Goal: Task Accomplishment & Management: Manage account settings

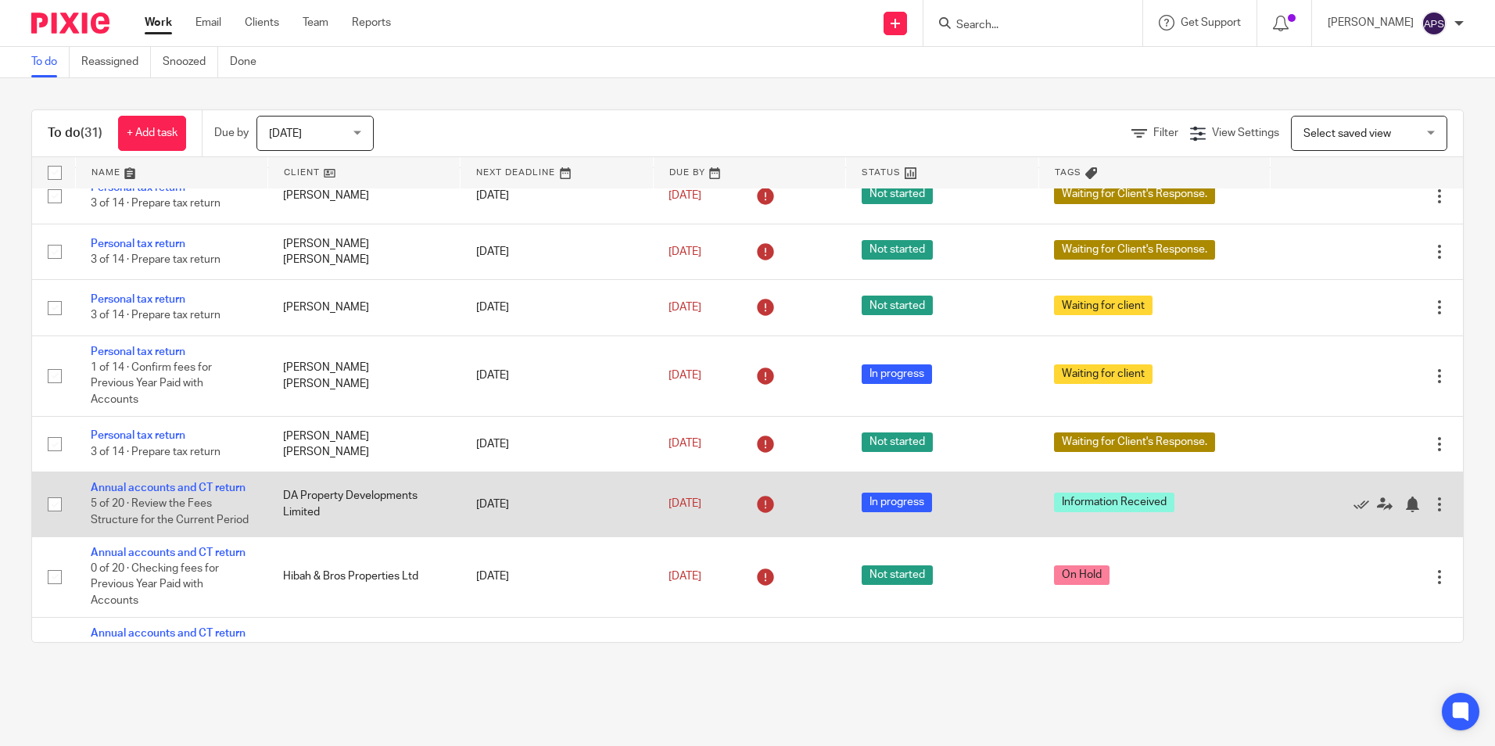
scroll to position [1530, 0]
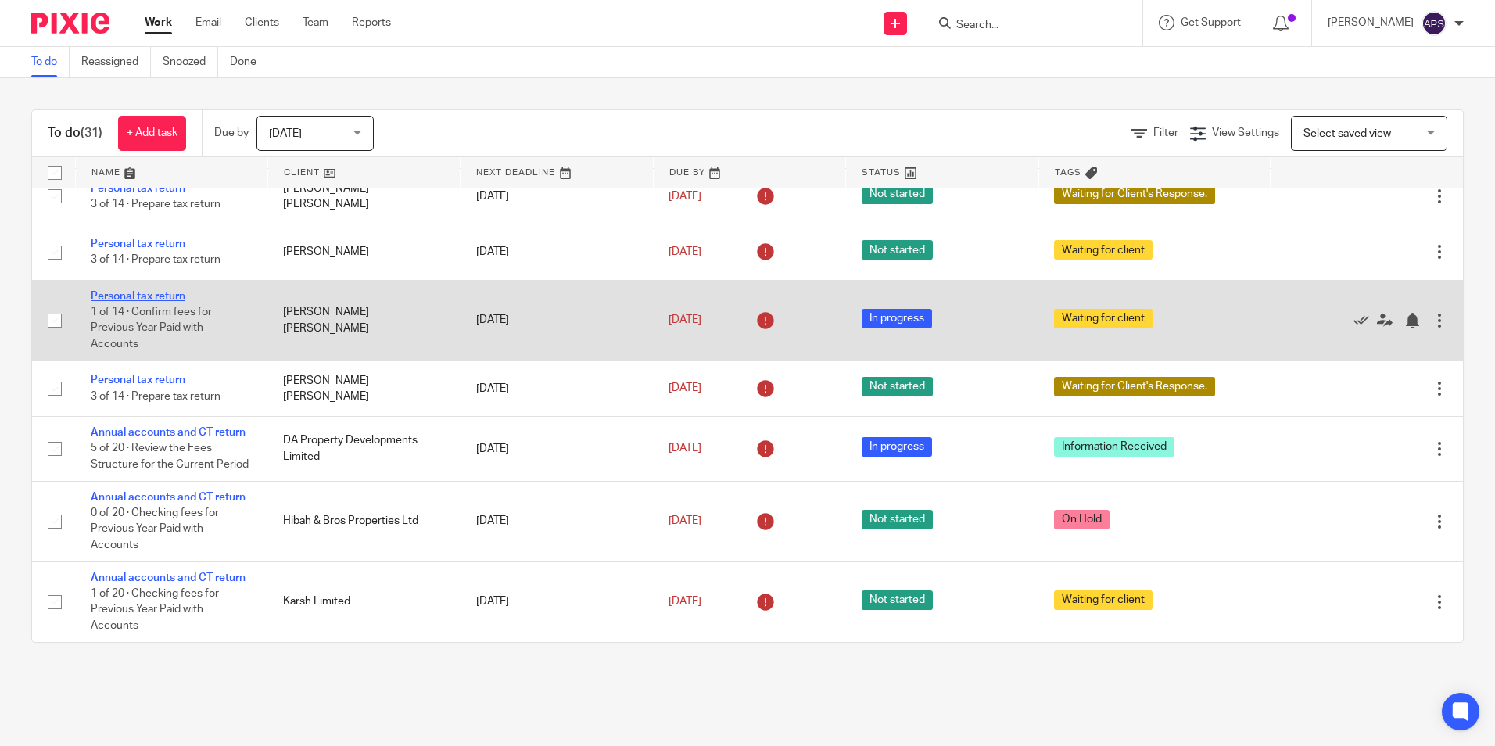
click at [133, 291] on link "Personal tax return" at bounding box center [138, 296] width 95 height 11
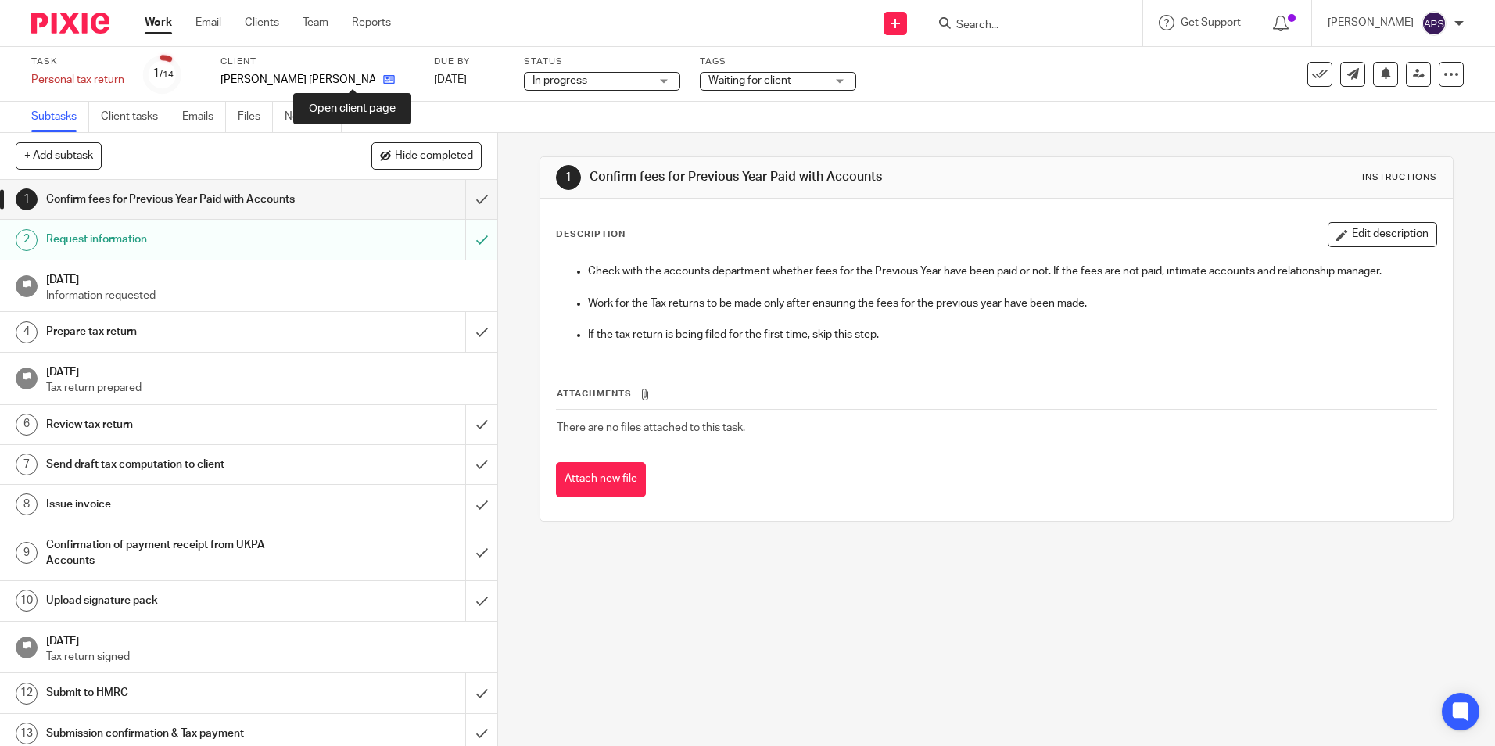
click at [383, 79] on icon at bounding box center [389, 80] width 12 height 12
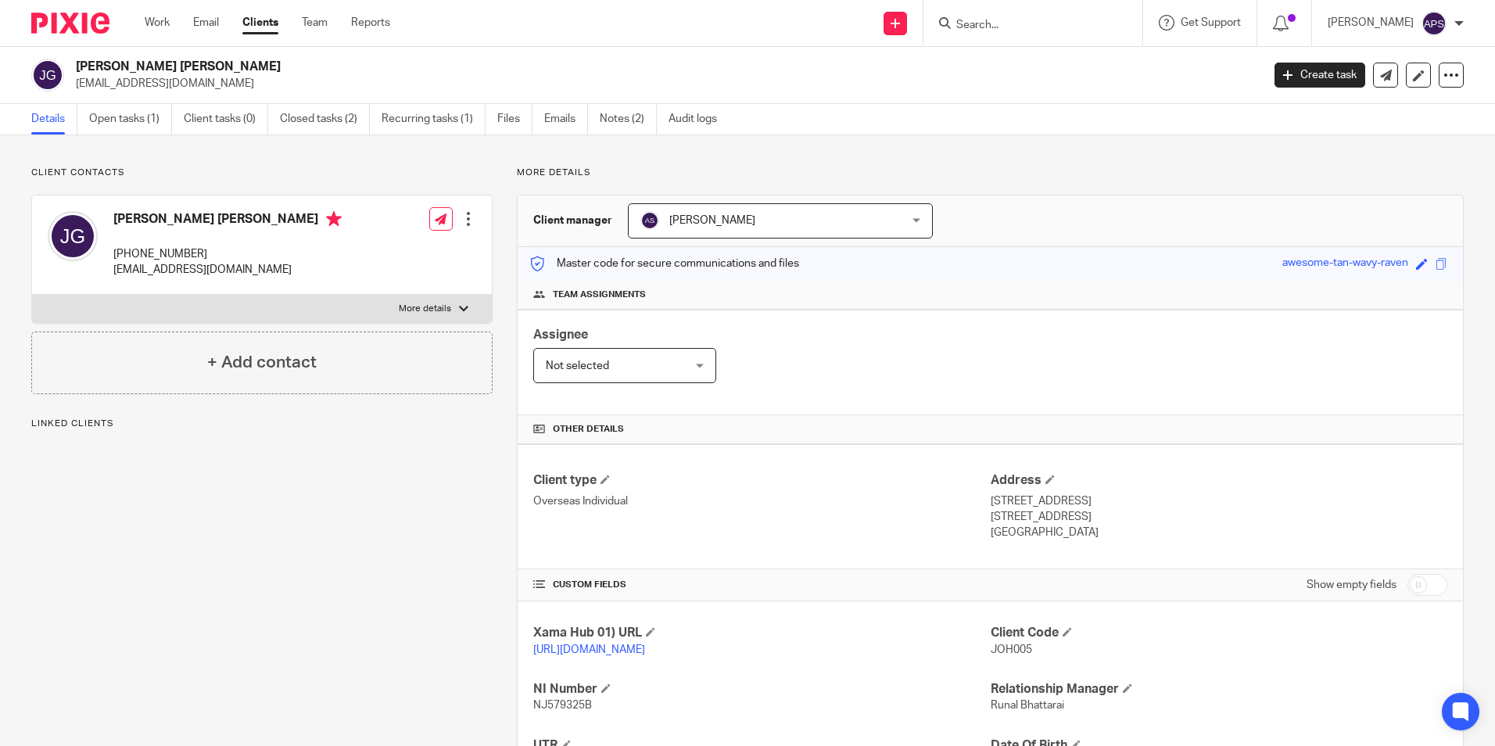
click at [283, 160] on div "Client contacts [PERSON_NAME] [PERSON_NAME] [PHONE_NUMBER] [EMAIL_ADDRESS][DOMA…" at bounding box center [747, 536] width 1495 height 802
drag, startPoint x: 43, startPoint y: 11, endPoint x: 42, endPoint y: 20, distance: 9.4
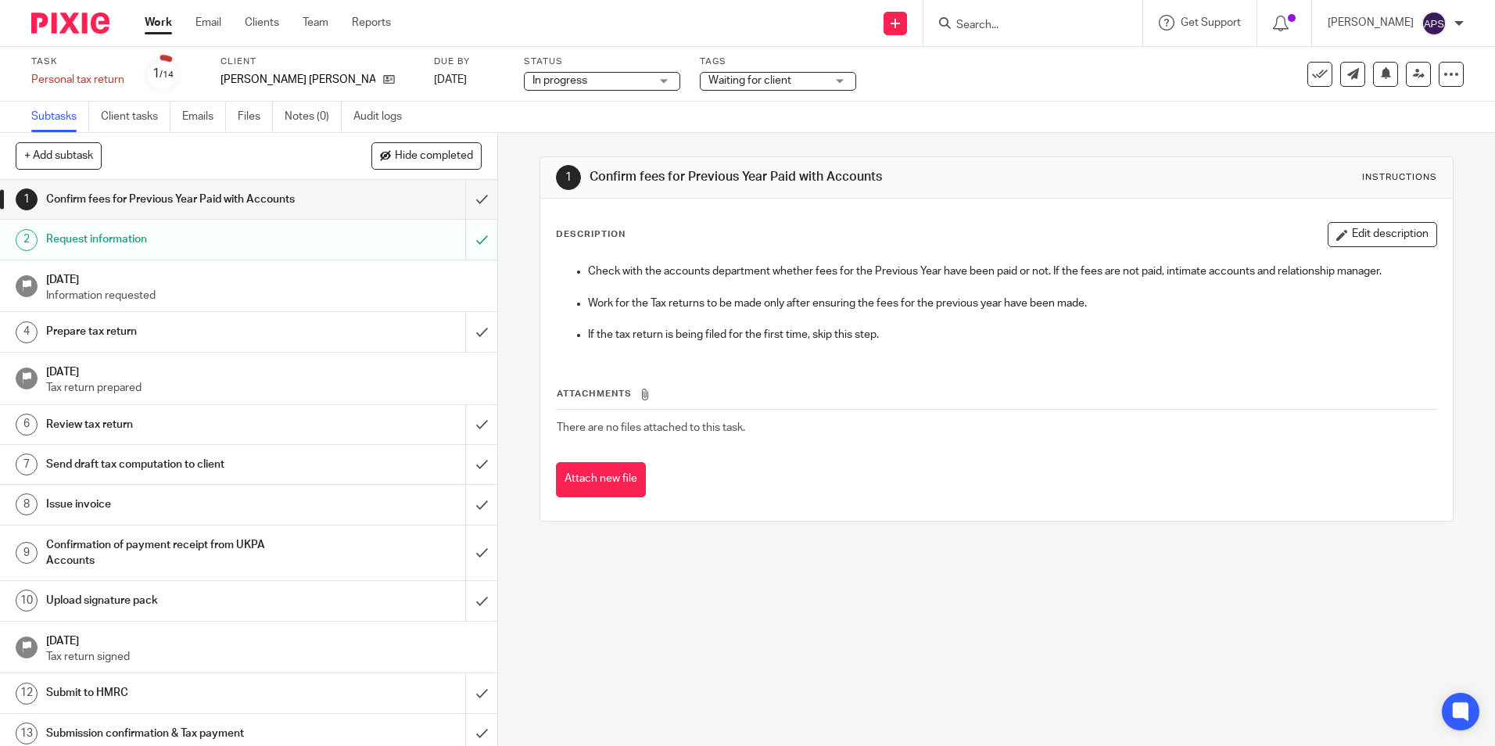
click at [630, 88] on div "In progress In progress" at bounding box center [602, 81] width 156 height 19
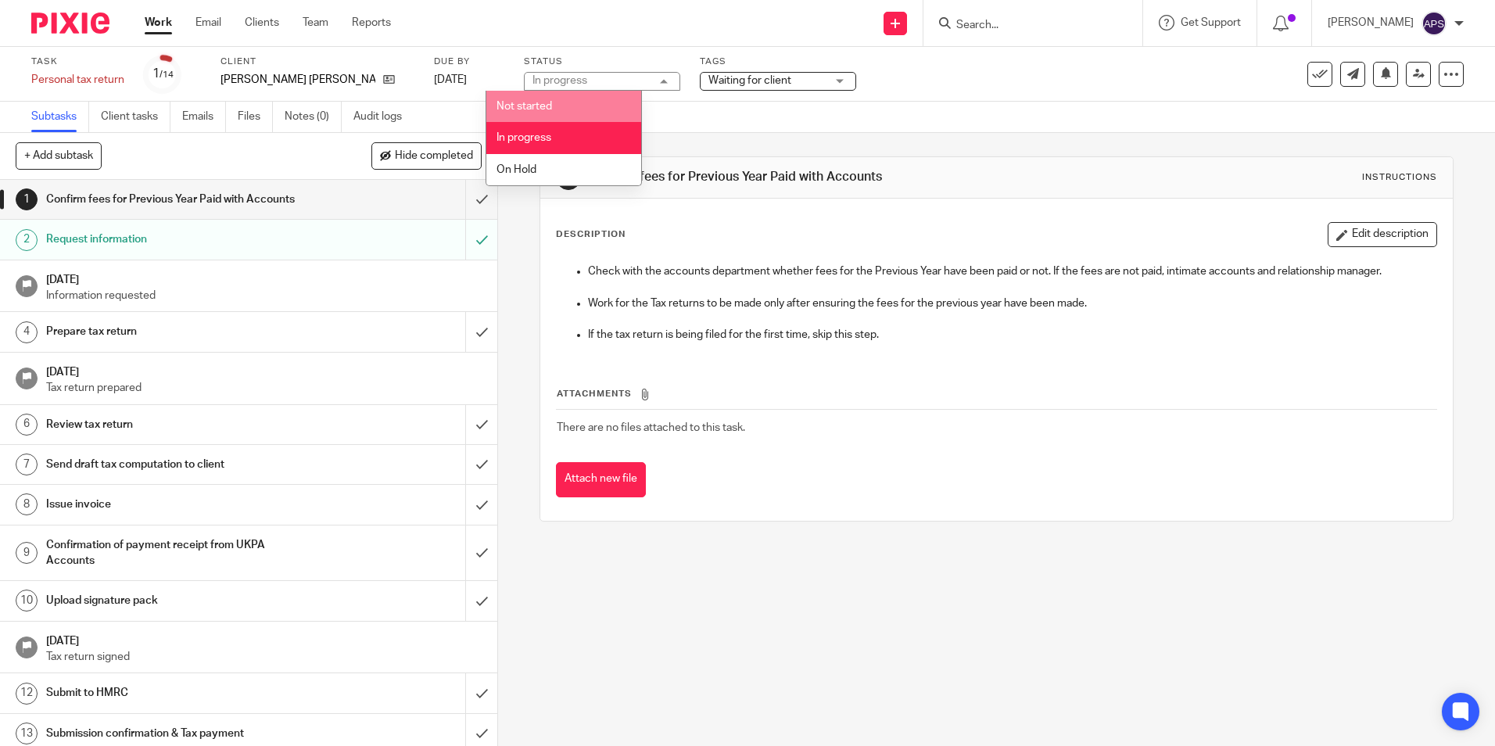
click at [585, 101] on li "Not started" at bounding box center [563, 107] width 155 height 32
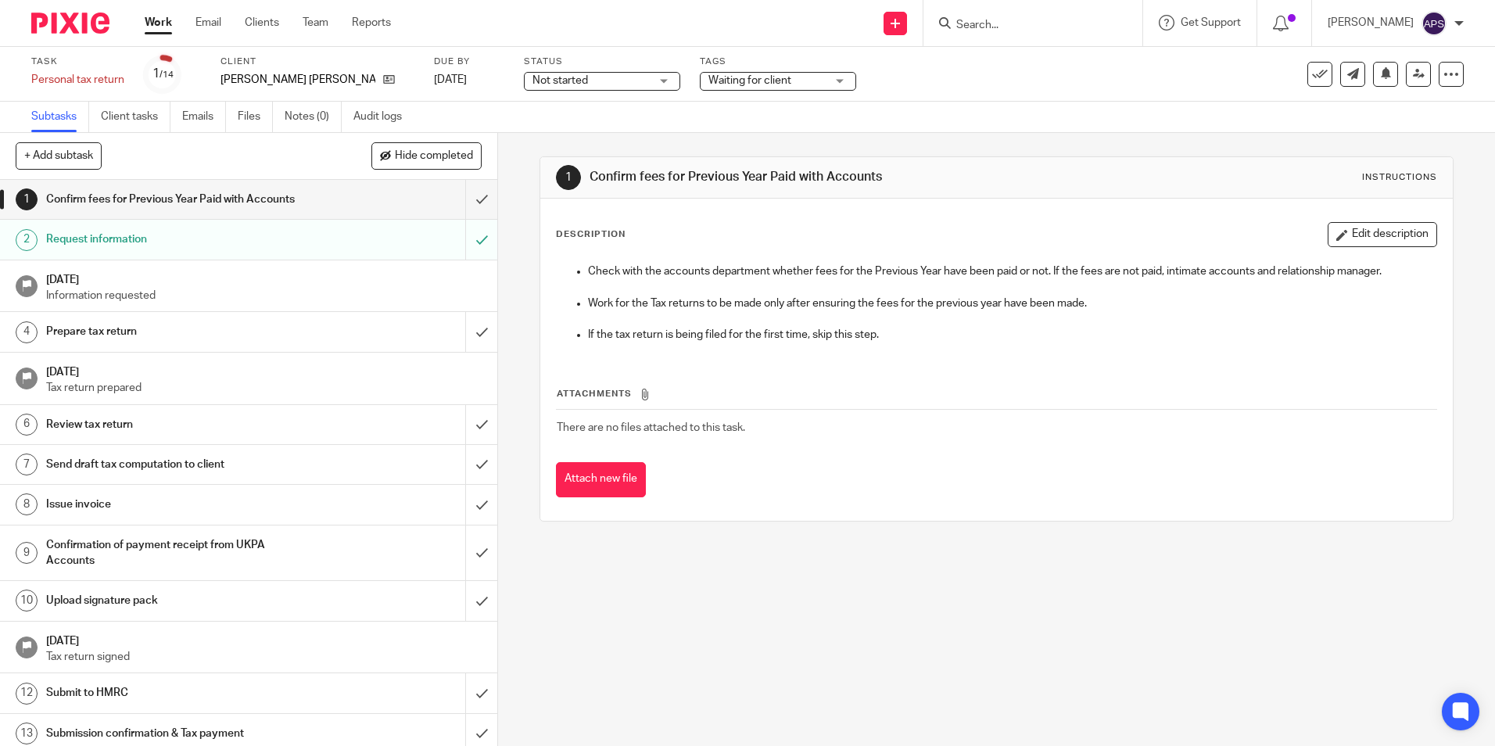
click at [540, 117] on div "Subtasks Client tasks Emails Files Notes (0) Audit logs" at bounding box center [747, 117] width 1495 height 31
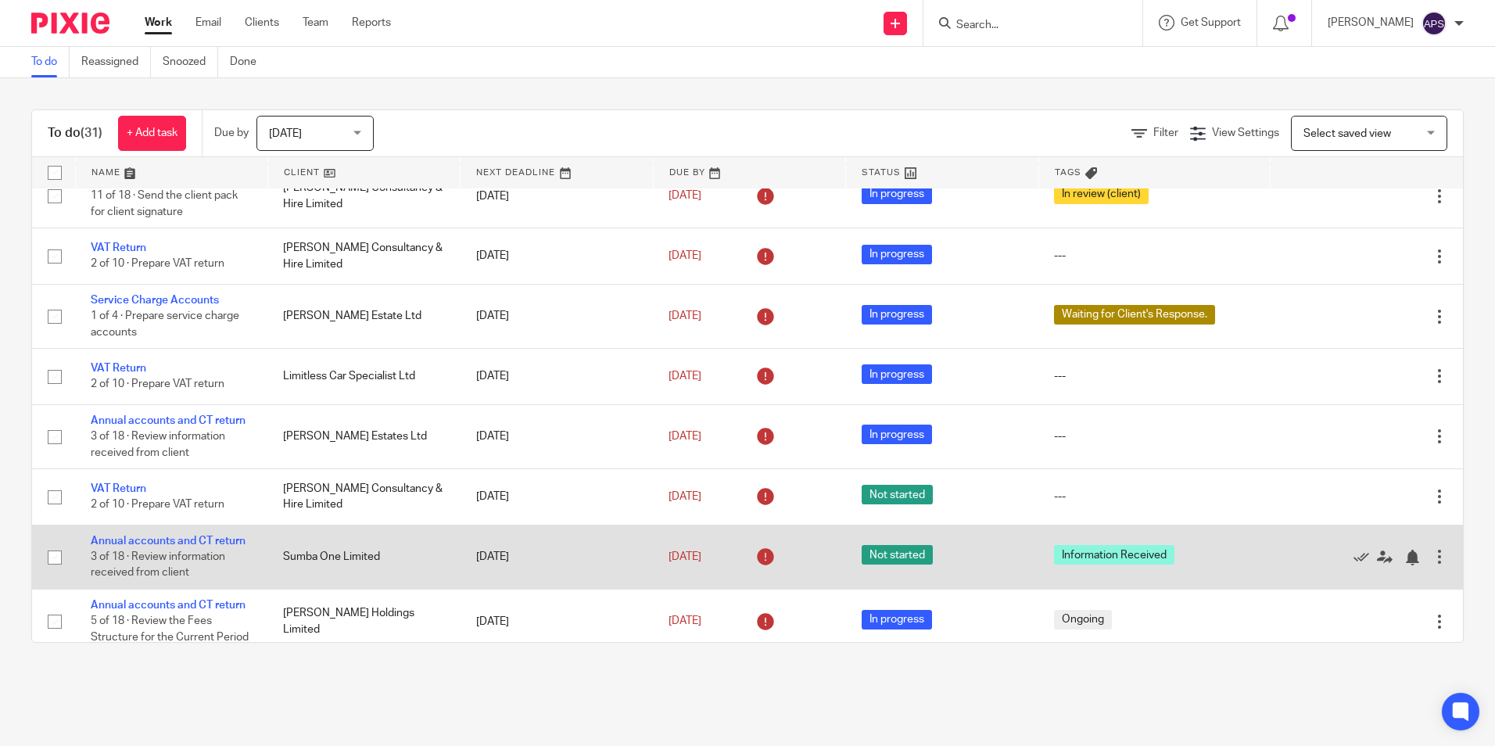
scroll to position [156, 0]
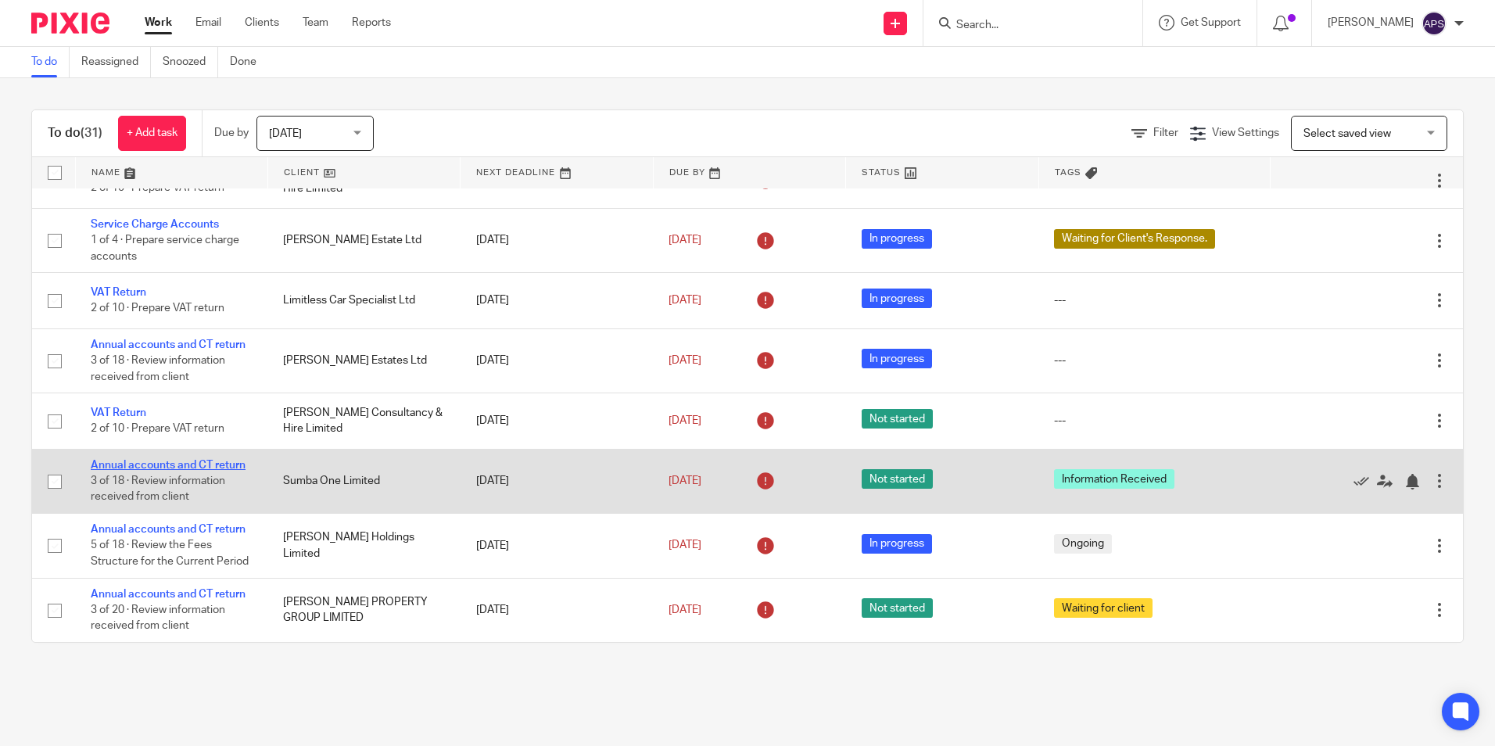
click at [211, 465] on link "Annual accounts and CT return" at bounding box center [168, 465] width 155 height 11
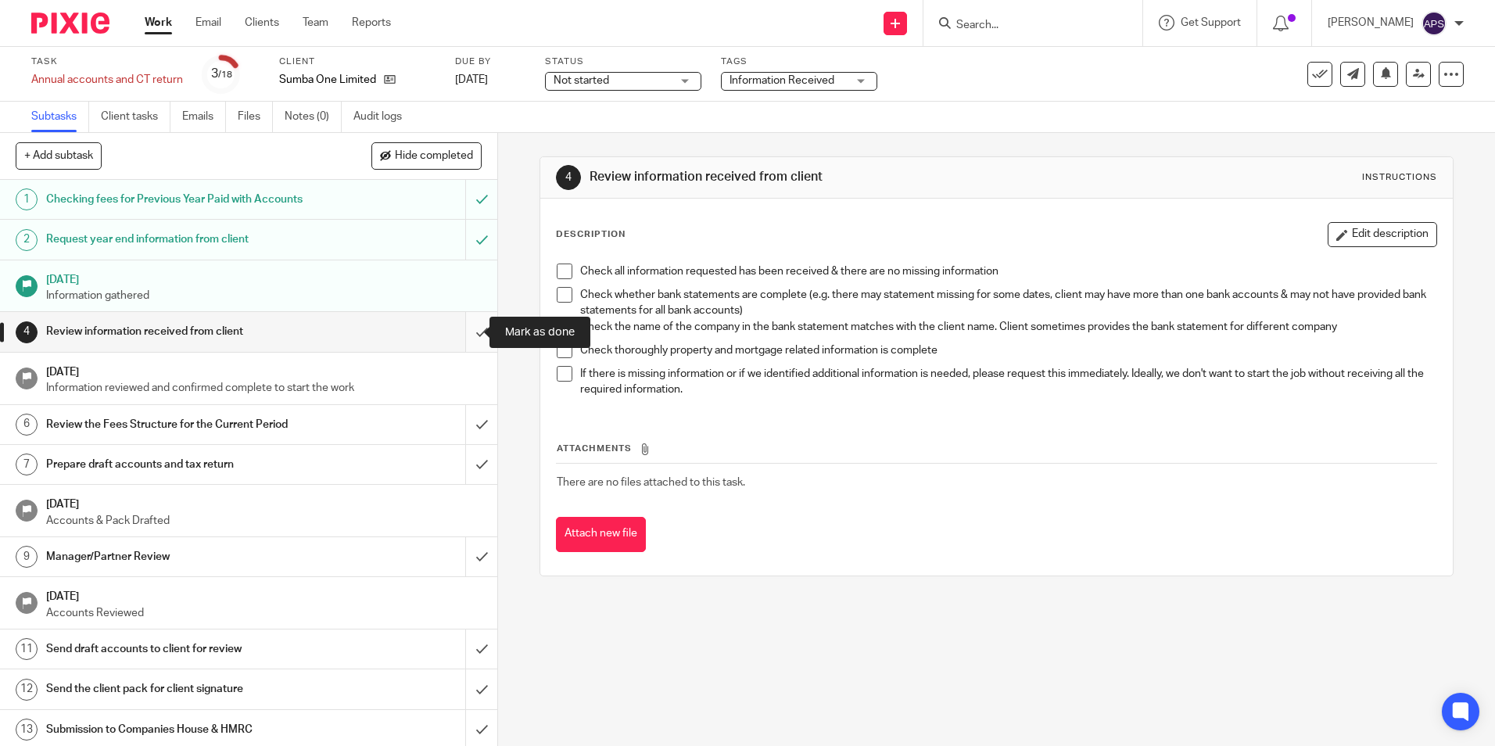
click at [461, 332] on input "submit" at bounding box center [248, 331] width 497 height 39
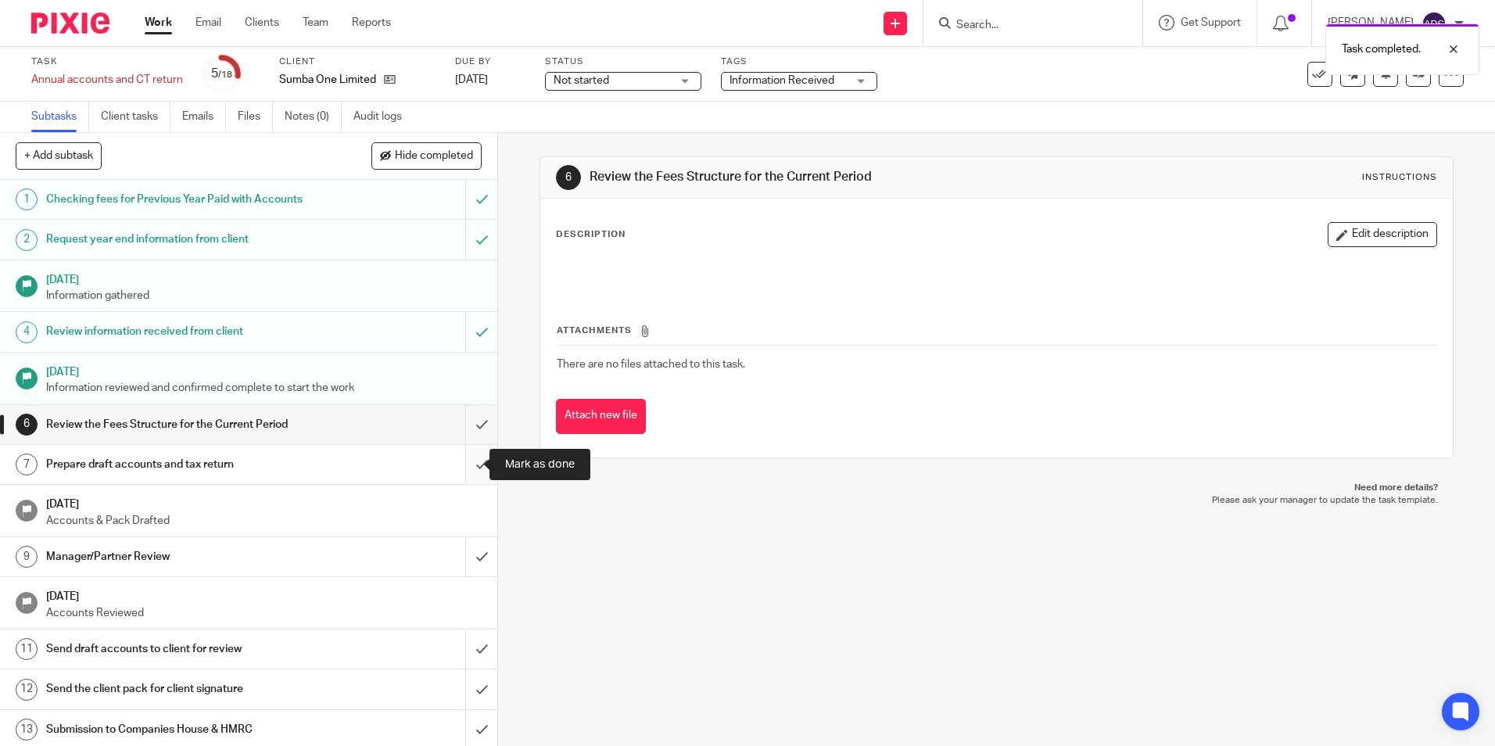
click at [475, 458] on input "submit" at bounding box center [248, 464] width 497 height 39
click at [683, 82] on div "Not started Not started" at bounding box center [623, 81] width 156 height 19
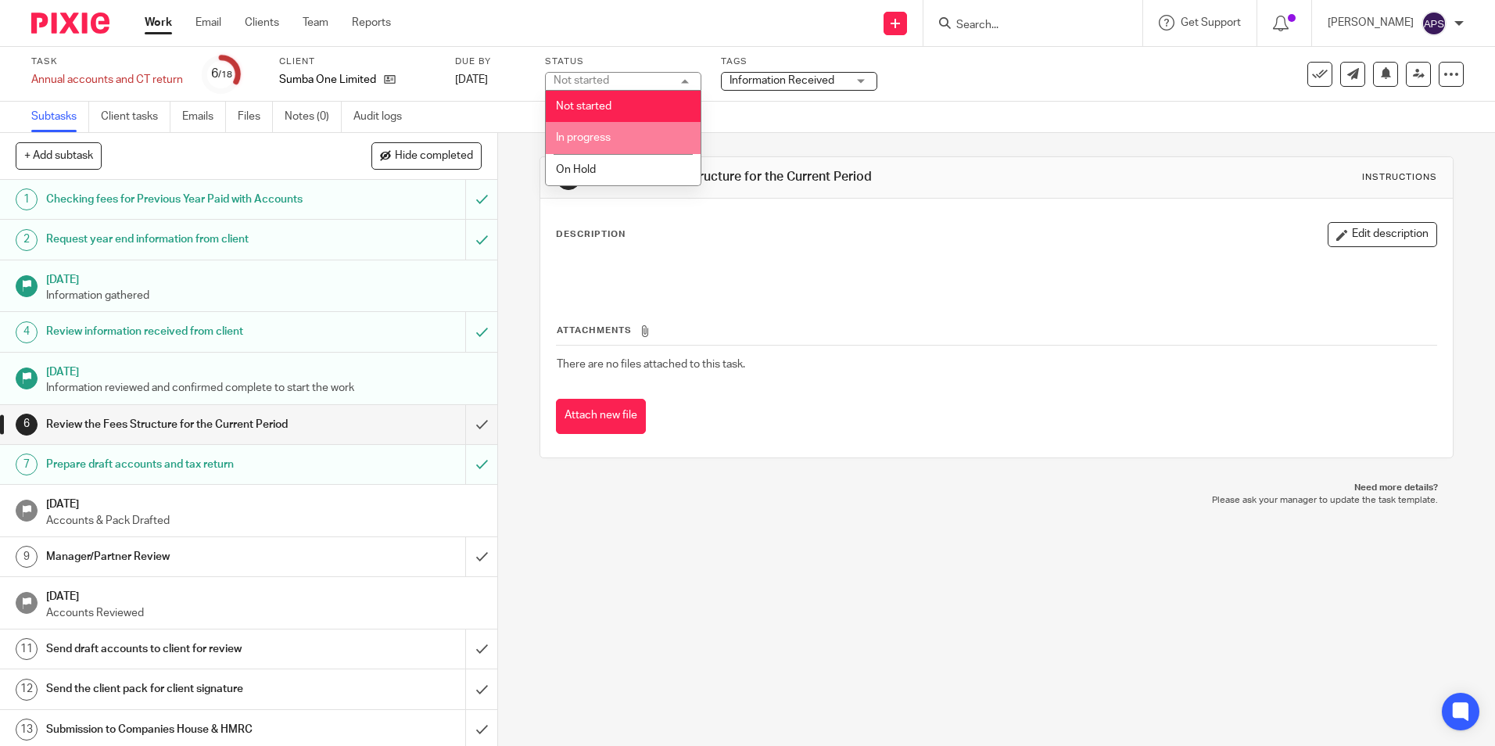
click at [618, 135] on li "In progress" at bounding box center [623, 138] width 155 height 32
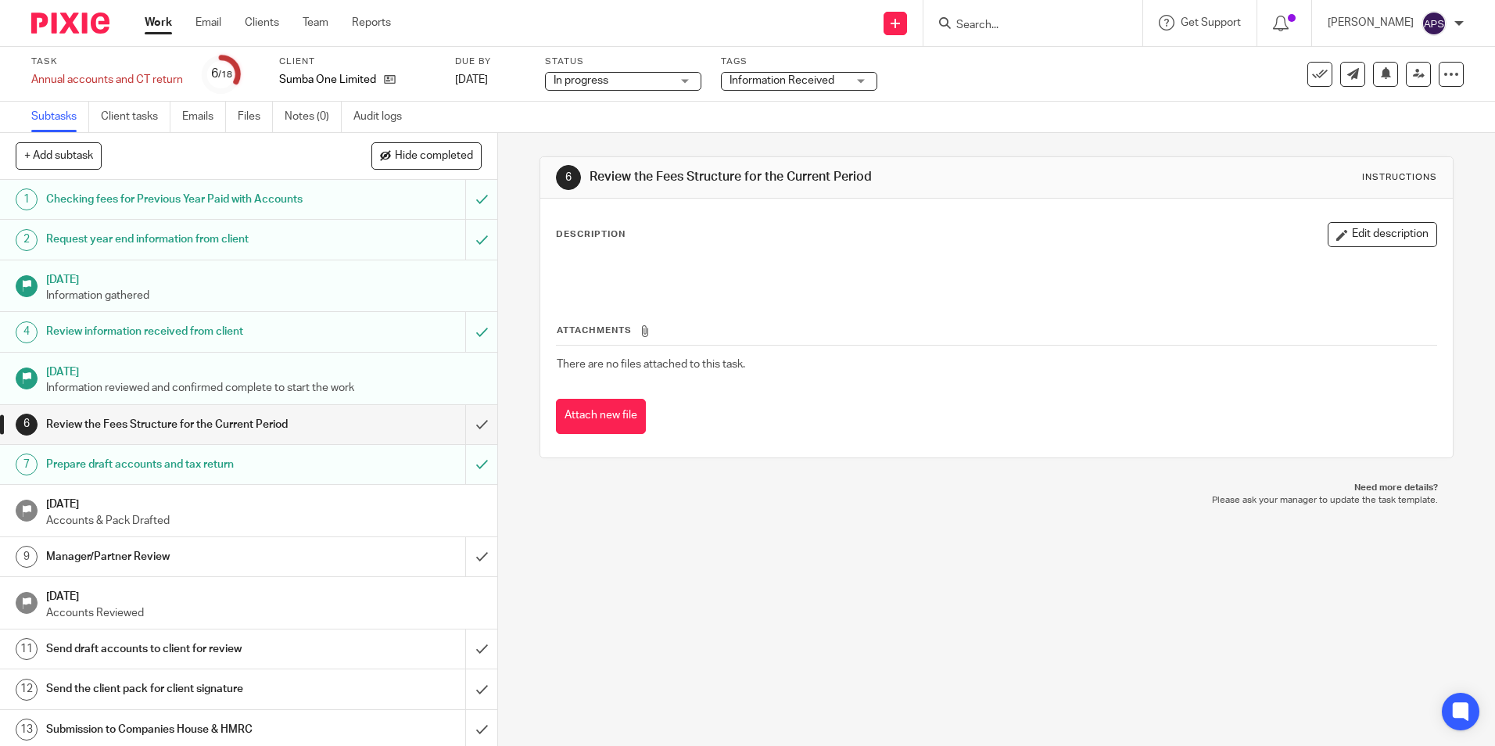
click at [980, 77] on div "Task Annual accounts and CT return Save Annual accounts and CT return 6 /18 Cli…" at bounding box center [628, 75] width 1194 height 38
click at [396, 75] on div "Sumba One Limited" at bounding box center [357, 80] width 156 height 16
click at [389, 77] on icon at bounding box center [390, 80] width 12 height 12
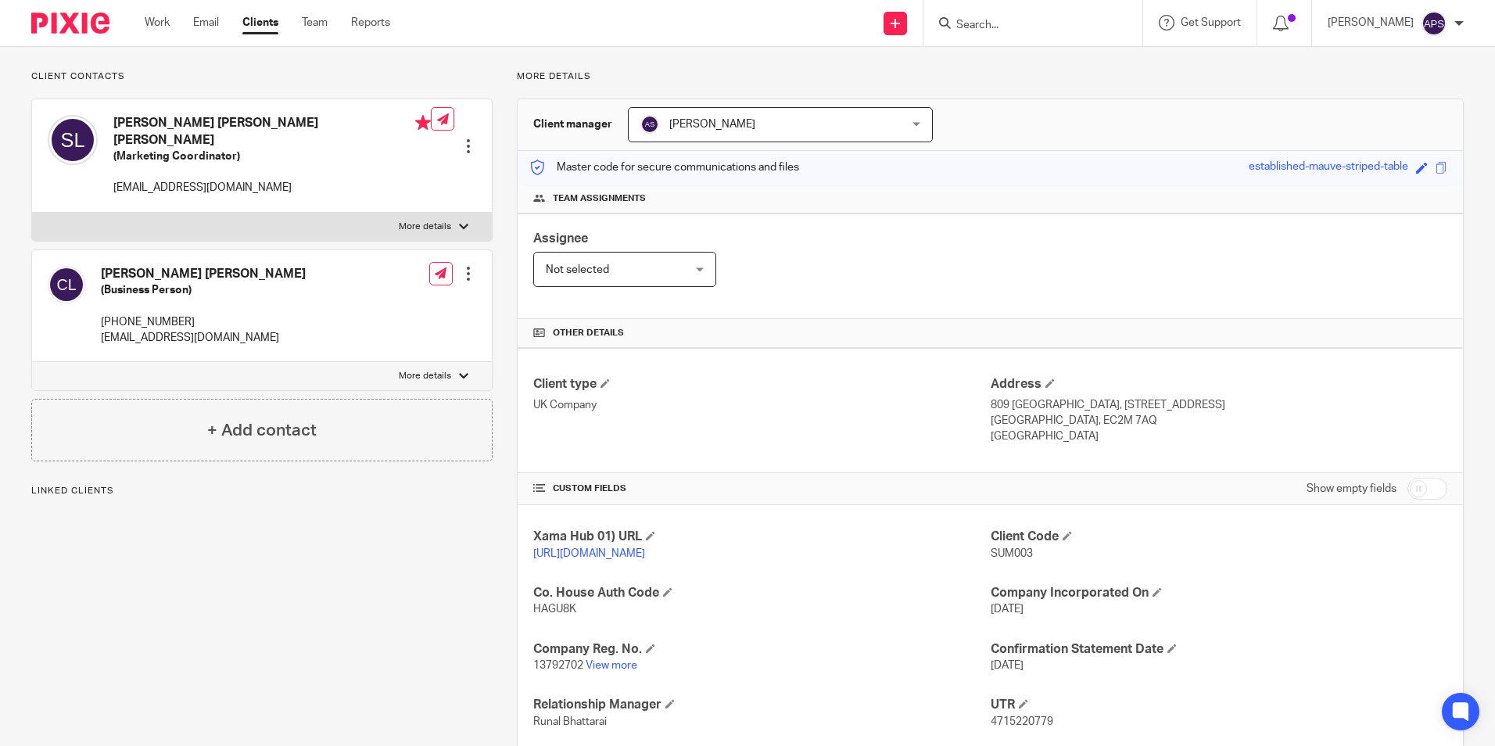
scroll to position [264, 0]
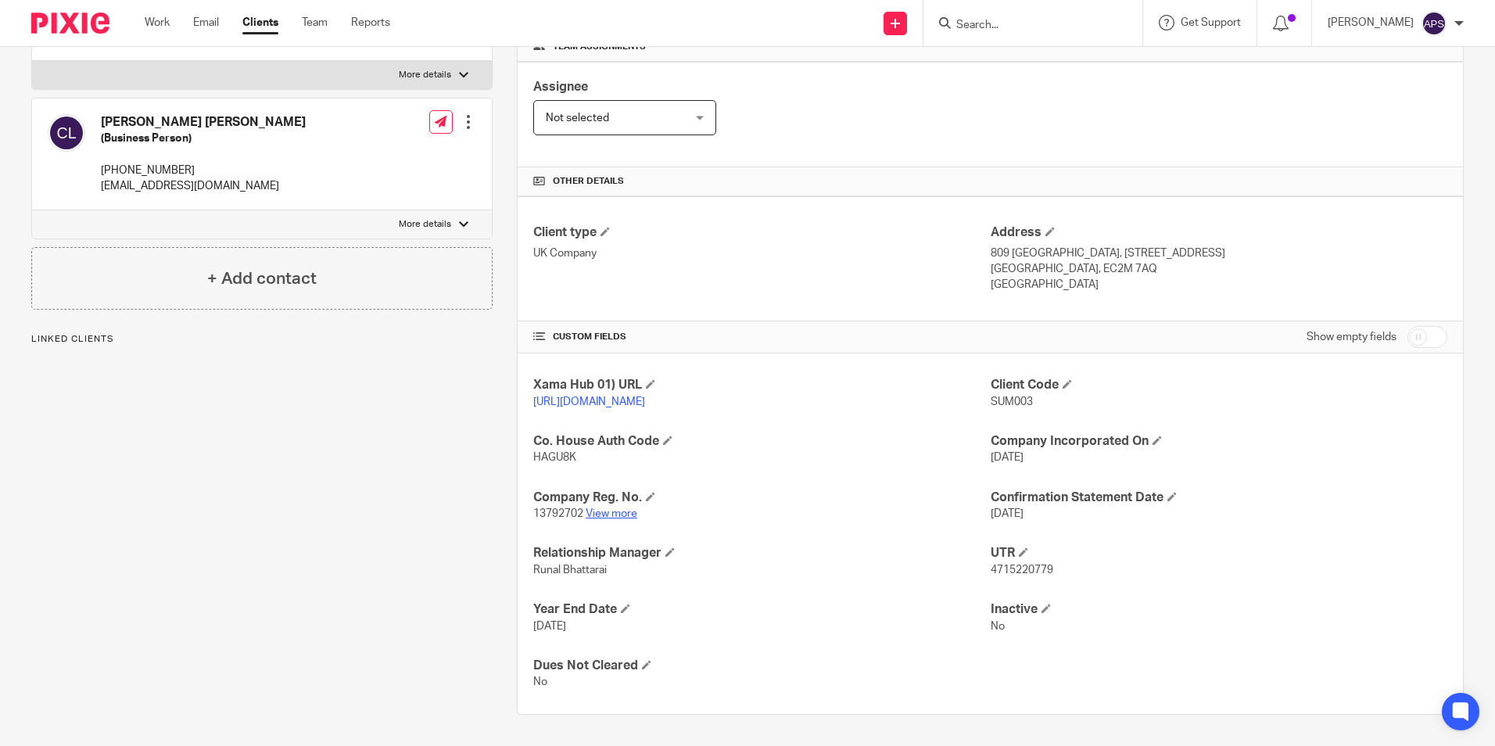
click at [609, 518] on link "View more" at bounding box center [612, 513] width 52 height 11
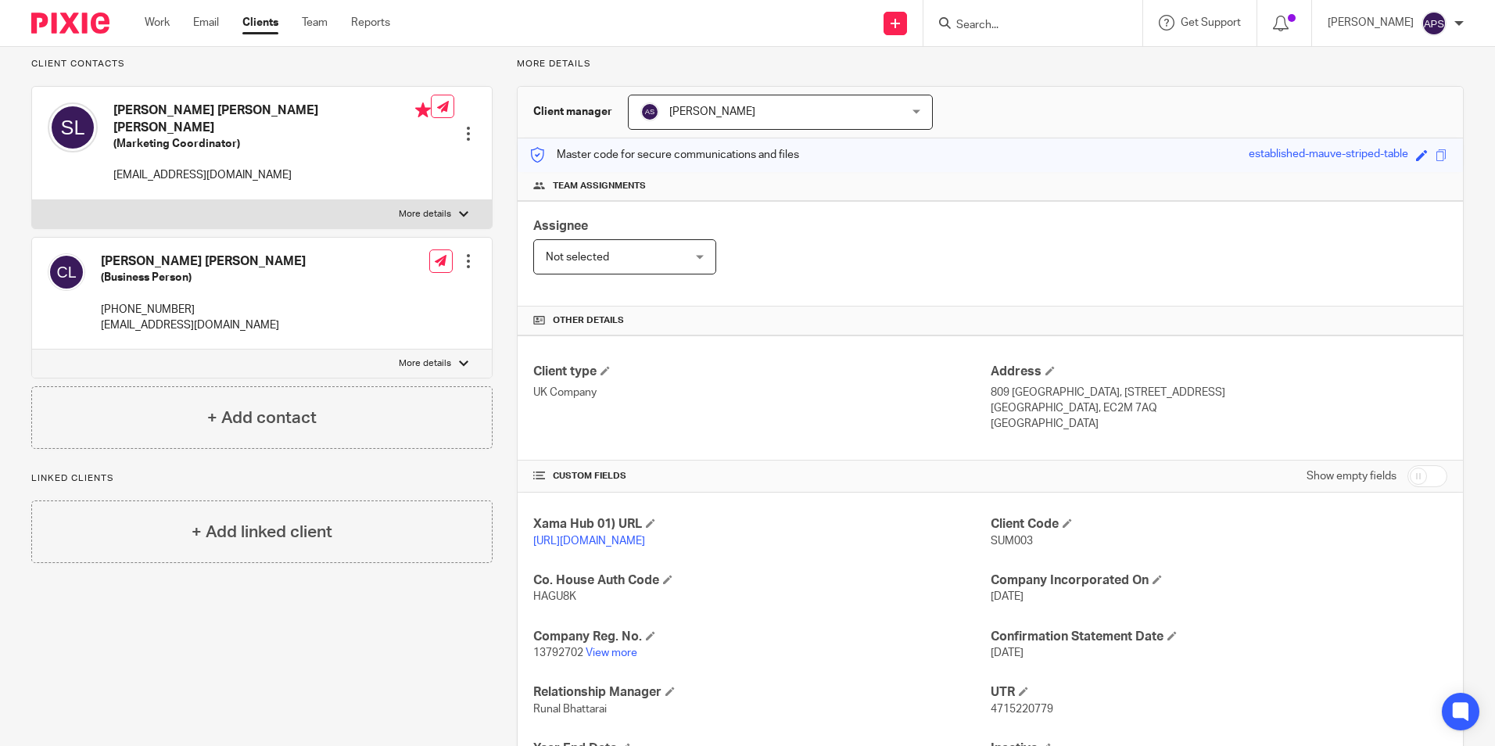
scroll to position [107, 0]
click at [837, 423] on div "Client type UK Company" at bounding box center [761, 399] width 457 height 69
